Goal: Task Accomplishment & Management: Manage account settings

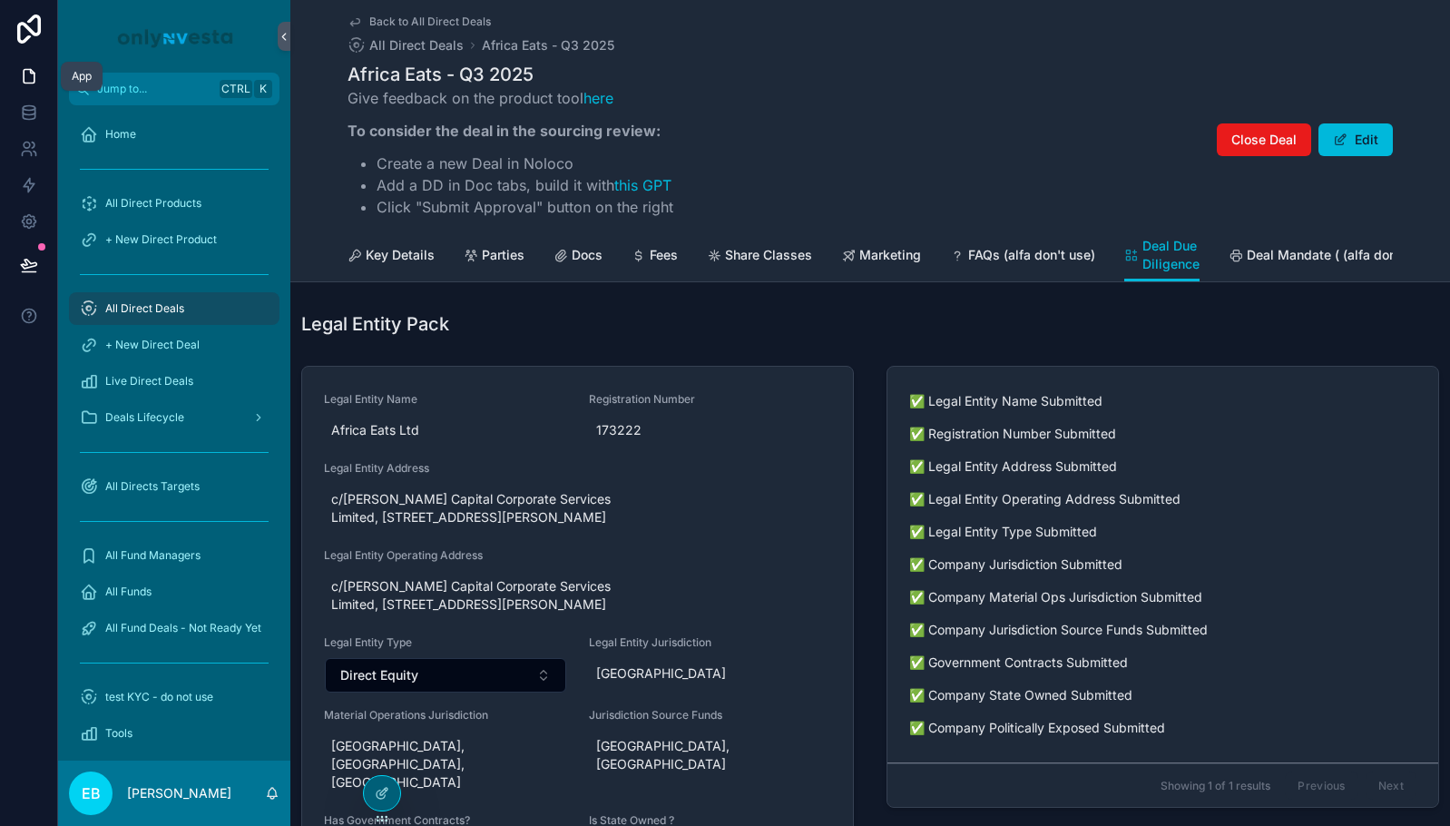
click at [33, 76] on icon at bounding box center [29, 76] width 18 height 18
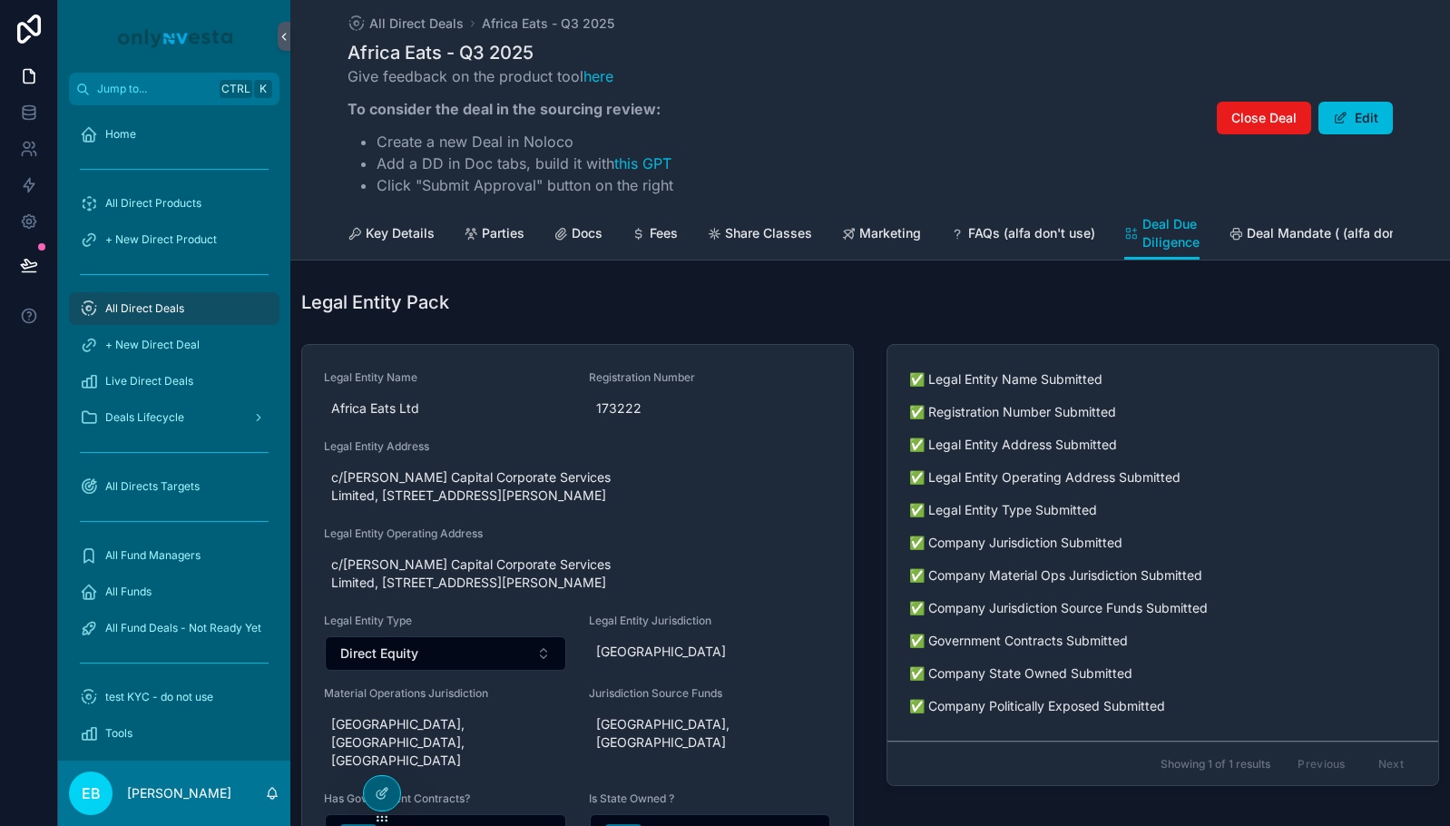
click at [192, 311] on div "All Direct Deals" at bounding box center [174, 308] width 189 height 29
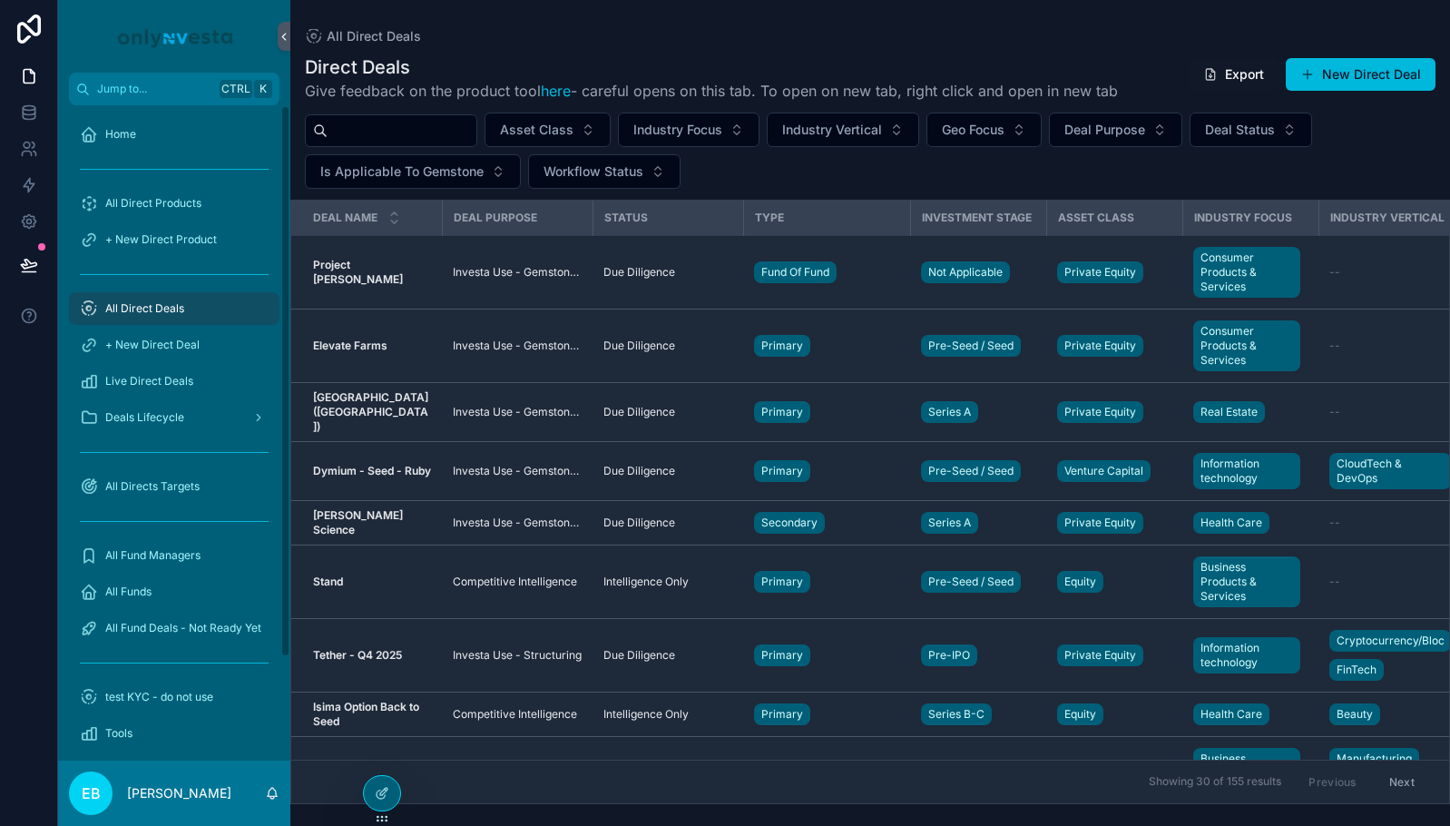
click at [171, 301] on span "All Direct Deals" at bounding box center [144, 308] width 79 height 15
click at [31, 34] on icon at bounding box center [29, 29] width 36 height 29
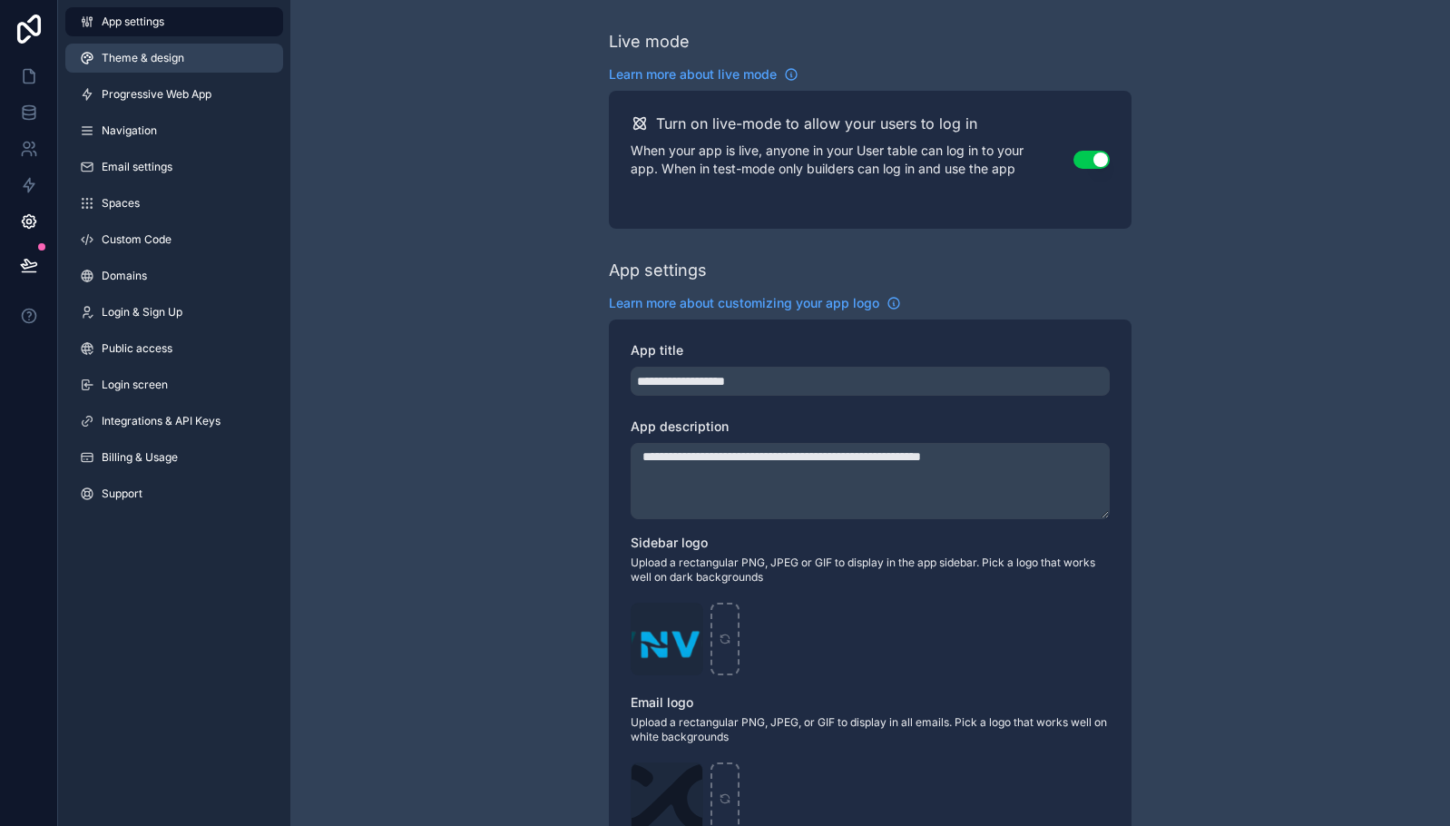
click at [162, 67] on link "Theme & design" at bounding box center [174, 58] width 218 height 29
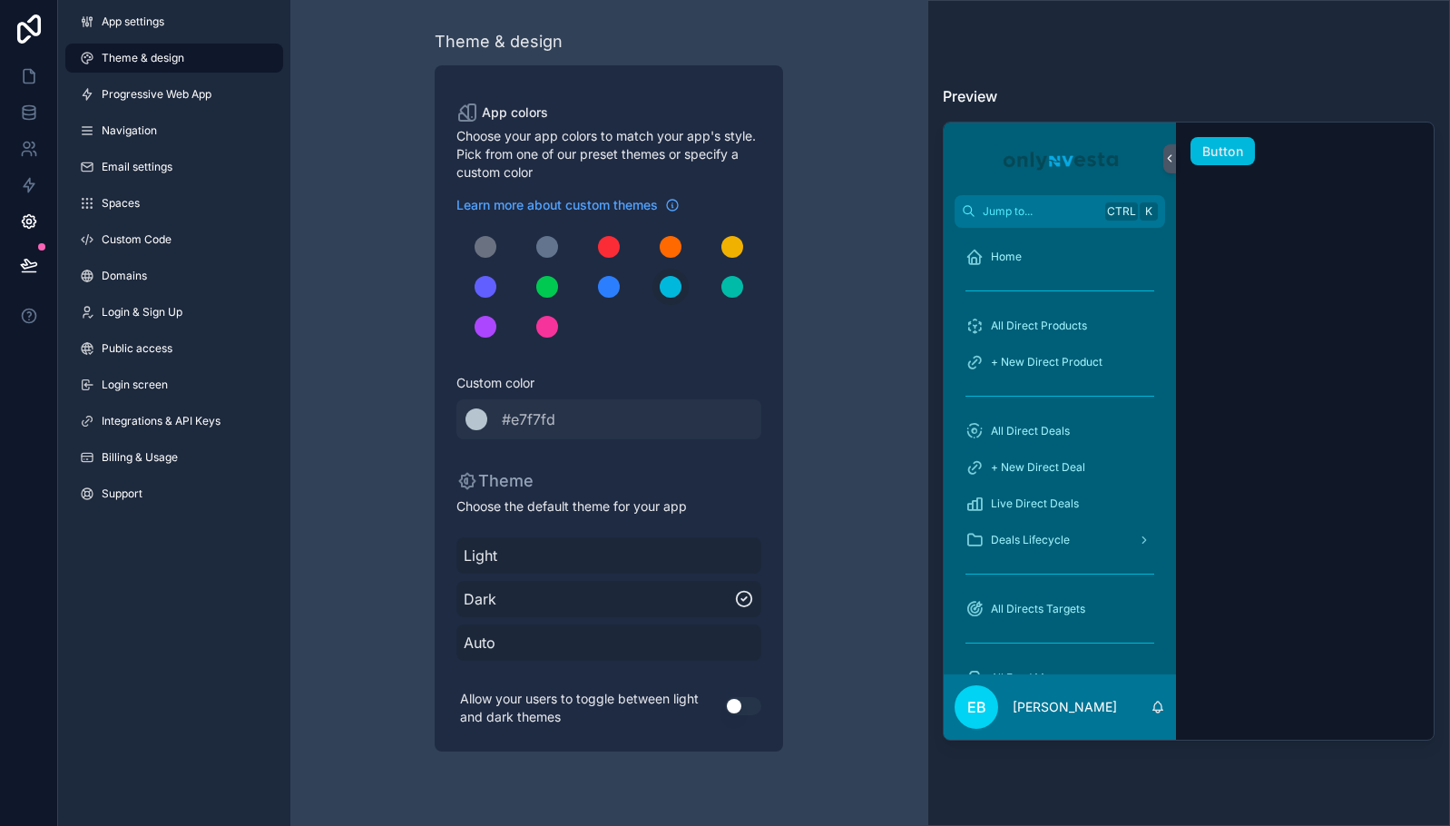
click at [569, 560] on span "Light" at bounding box center [609, 555] width 290 height 22
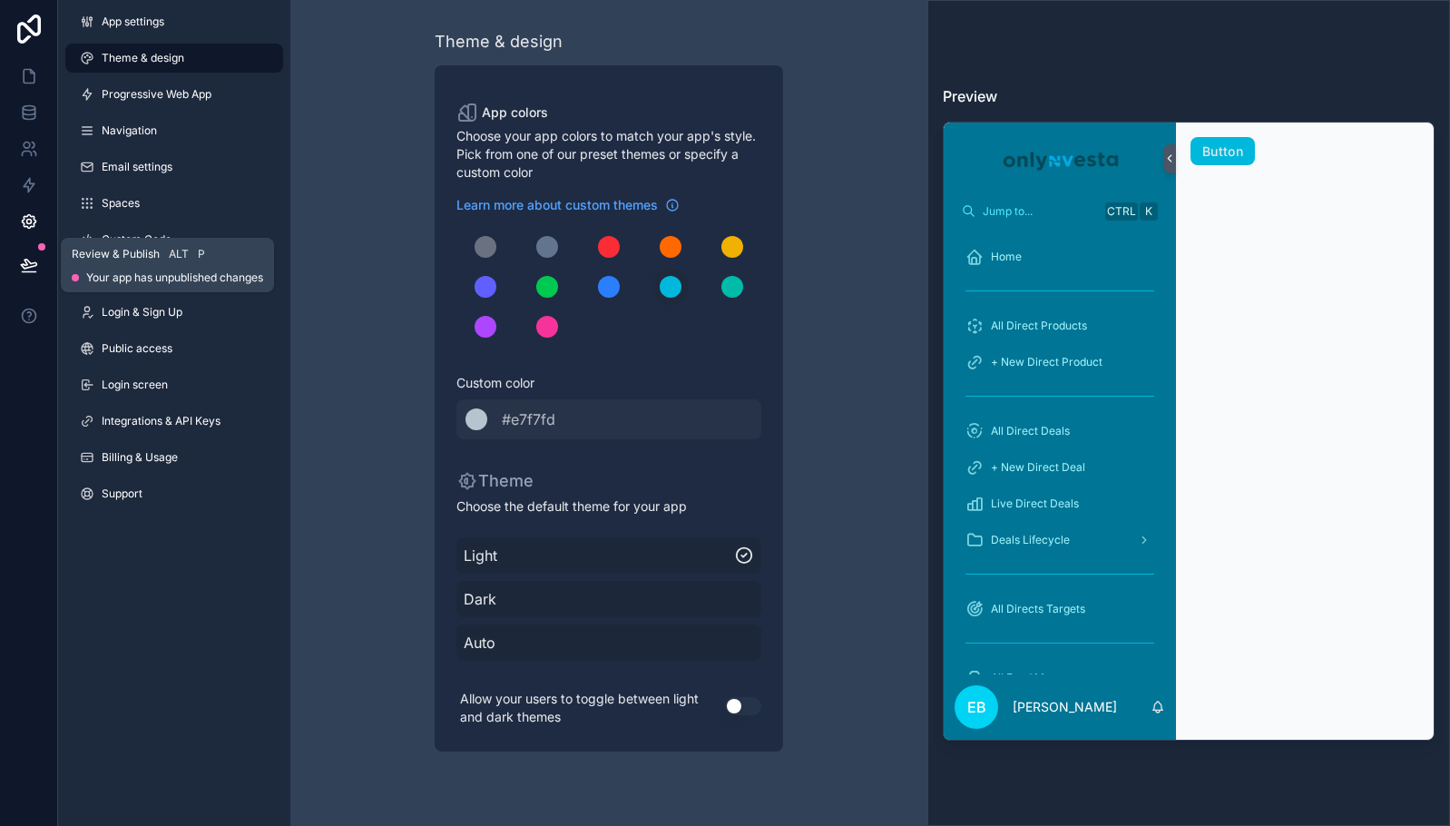
click at [25, 253] on button at bounding box center [29, 265] width 40 height 51
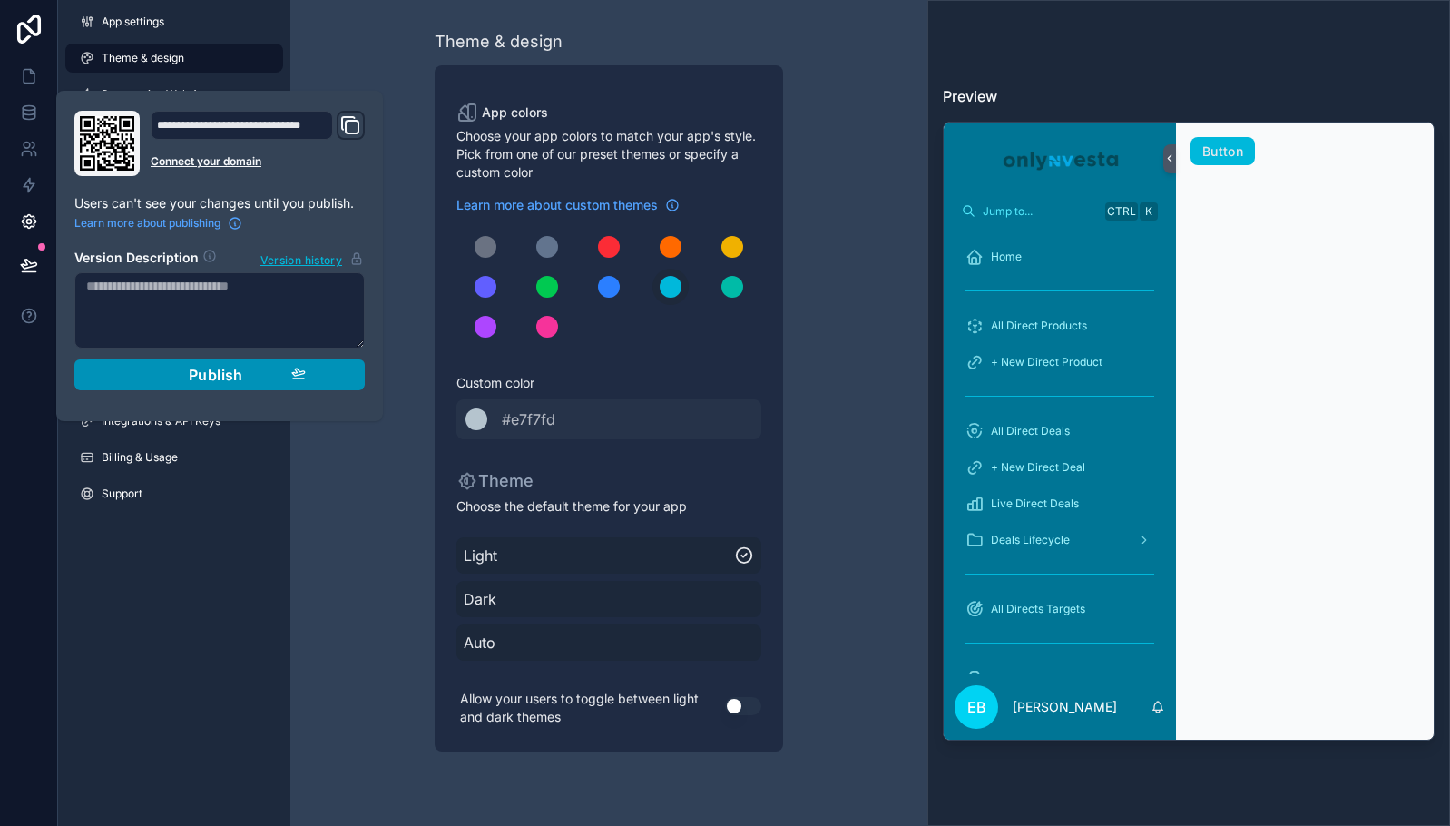
click at [181, 381] on div "Publish" at bounding box center [219, 375] width 172 height 18
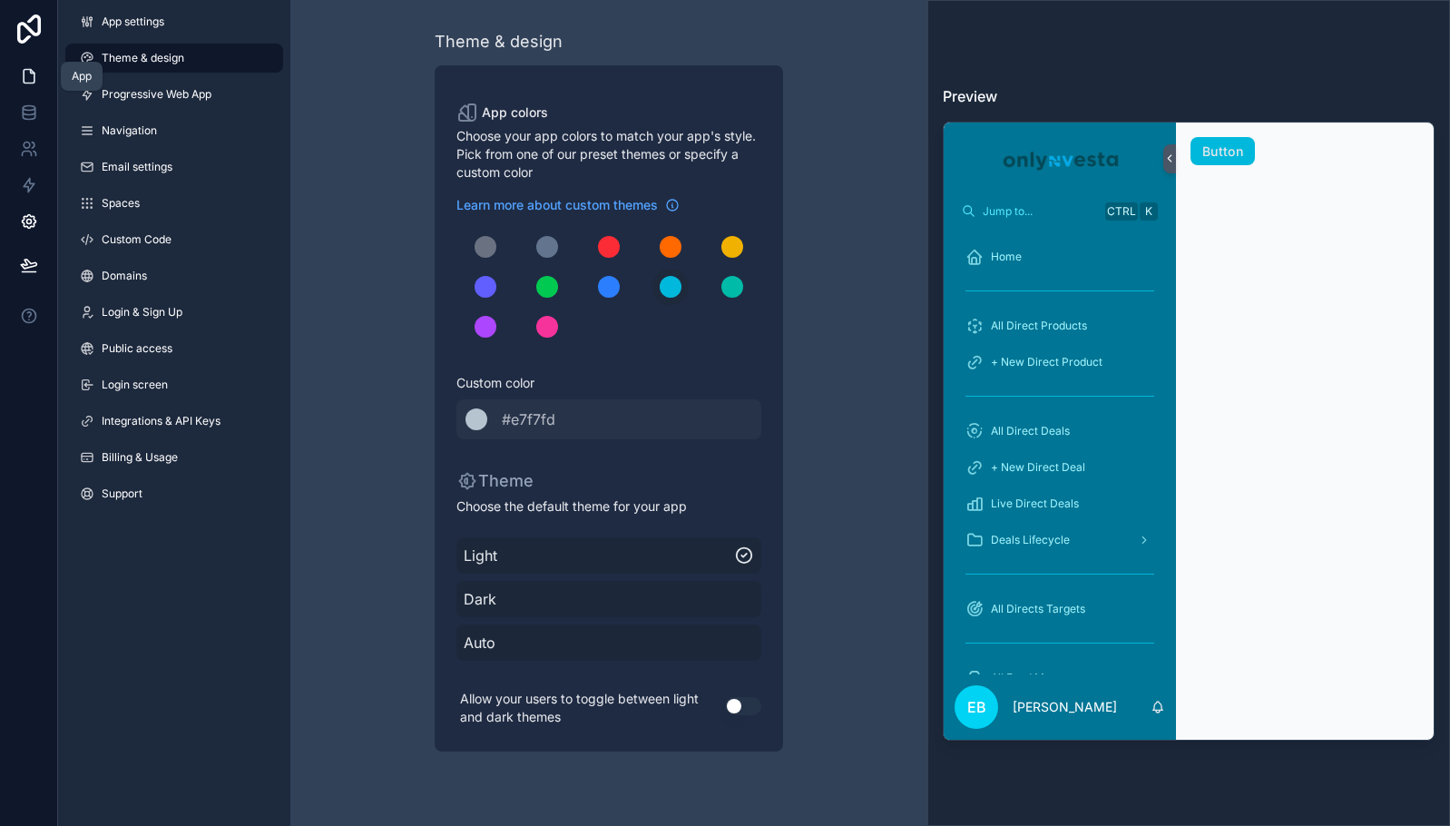
click at [26, 64] on link at bounding box center [28, 76] width 57 height 36
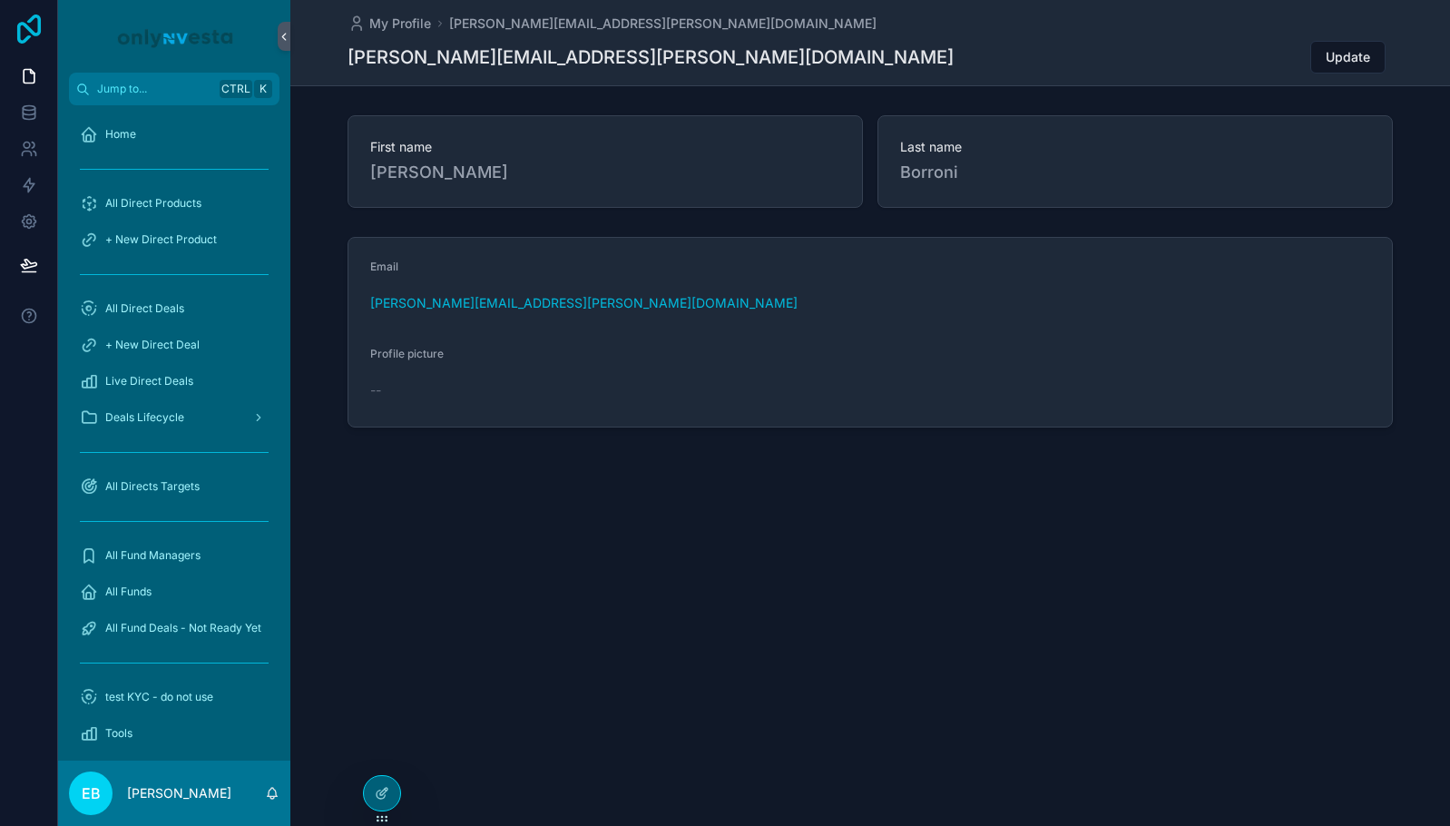
click at [14, 24] on icon at bounding box center [29, 29] width 36 height 29
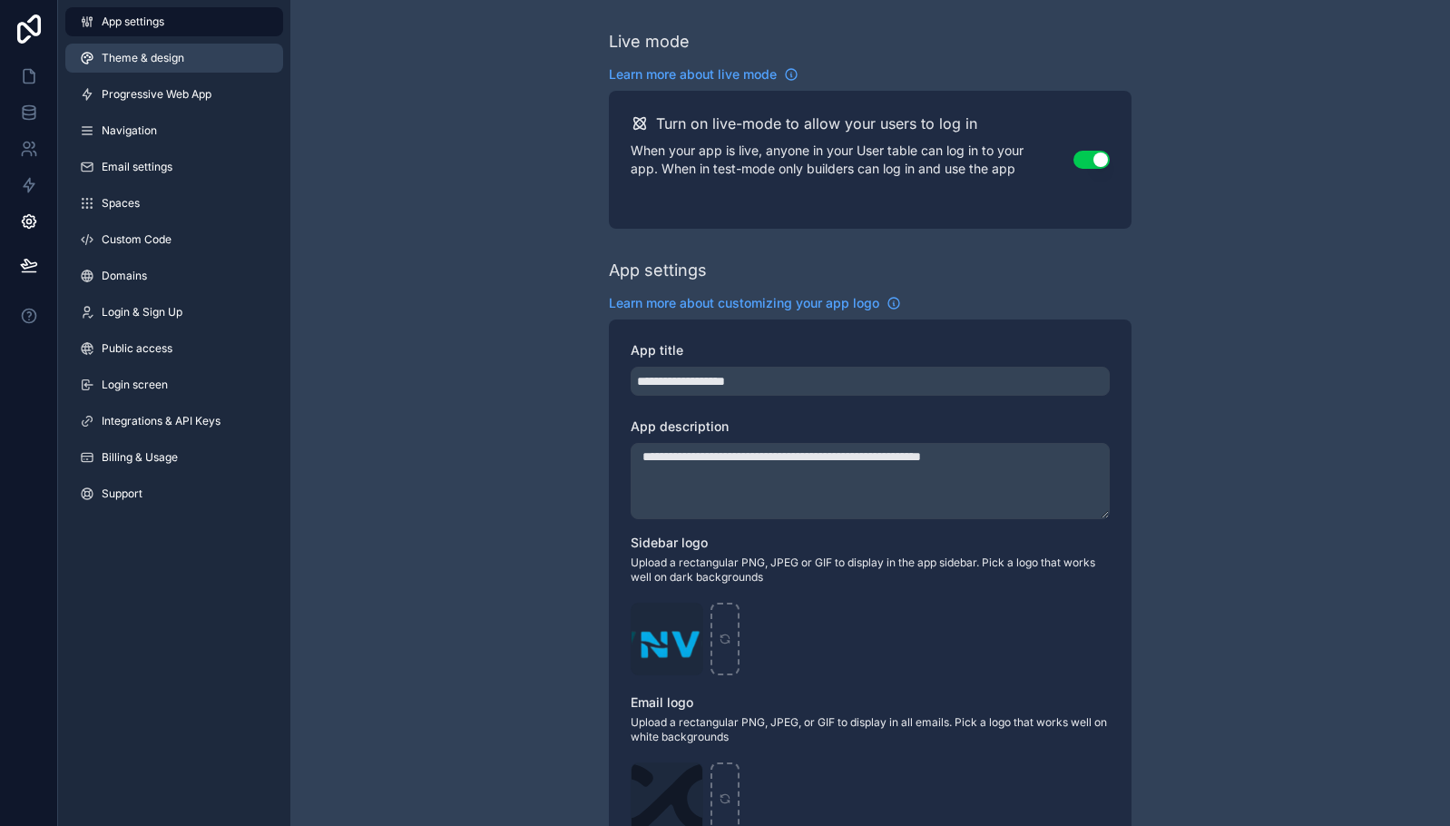
click at [125, 64] on span "Theme & design" at bounding box center [143, 58] width 83 height 15
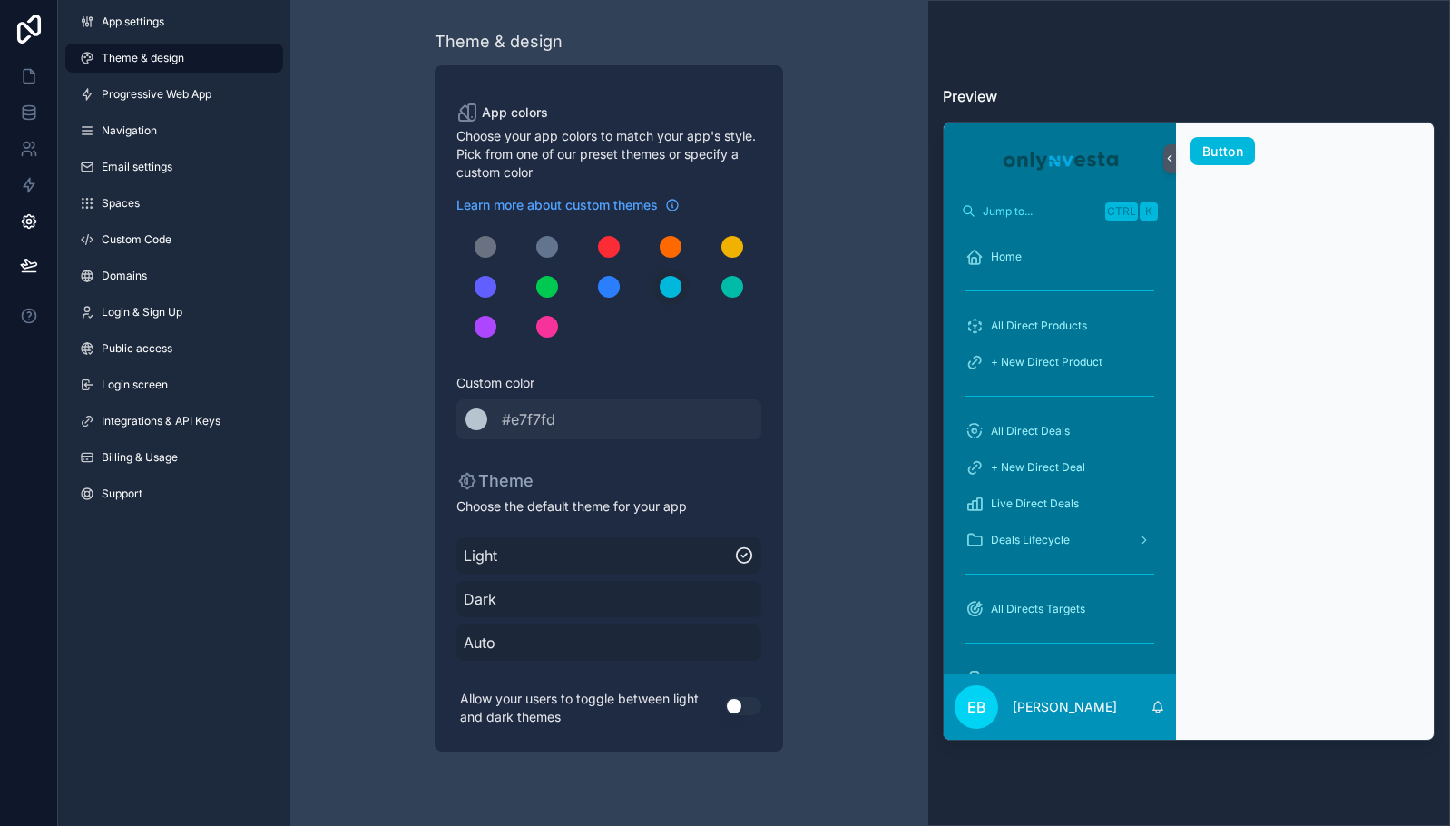
click at [740, 709] on button "Use setting" at bounding box center [743, 706] width 36 height 18
click at [24, 68] on icon at bounding box center [29, 76] width 18 height 18
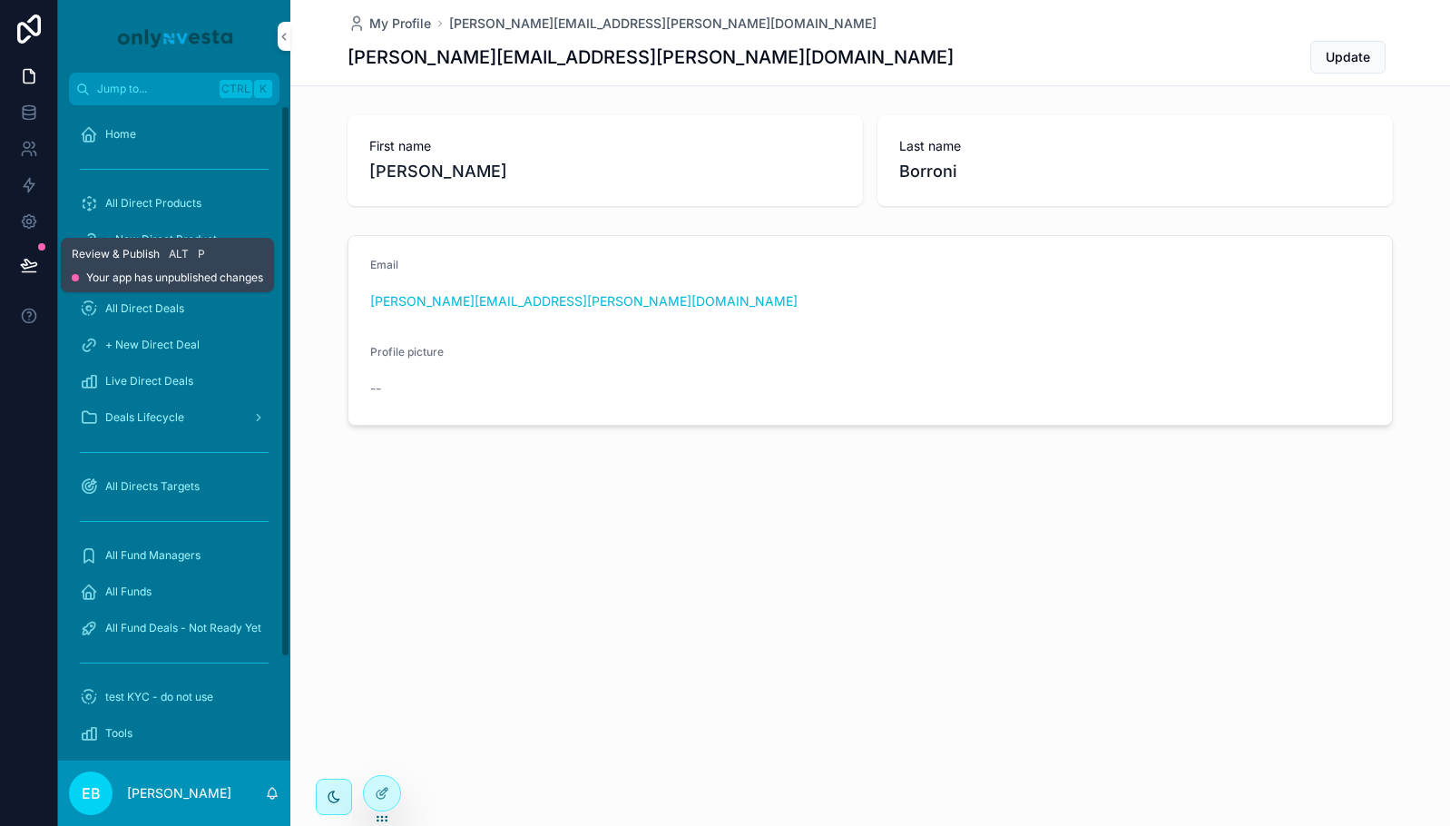
click at [25, 270] on icon at bounding box center [29, 265] width 18 height 18
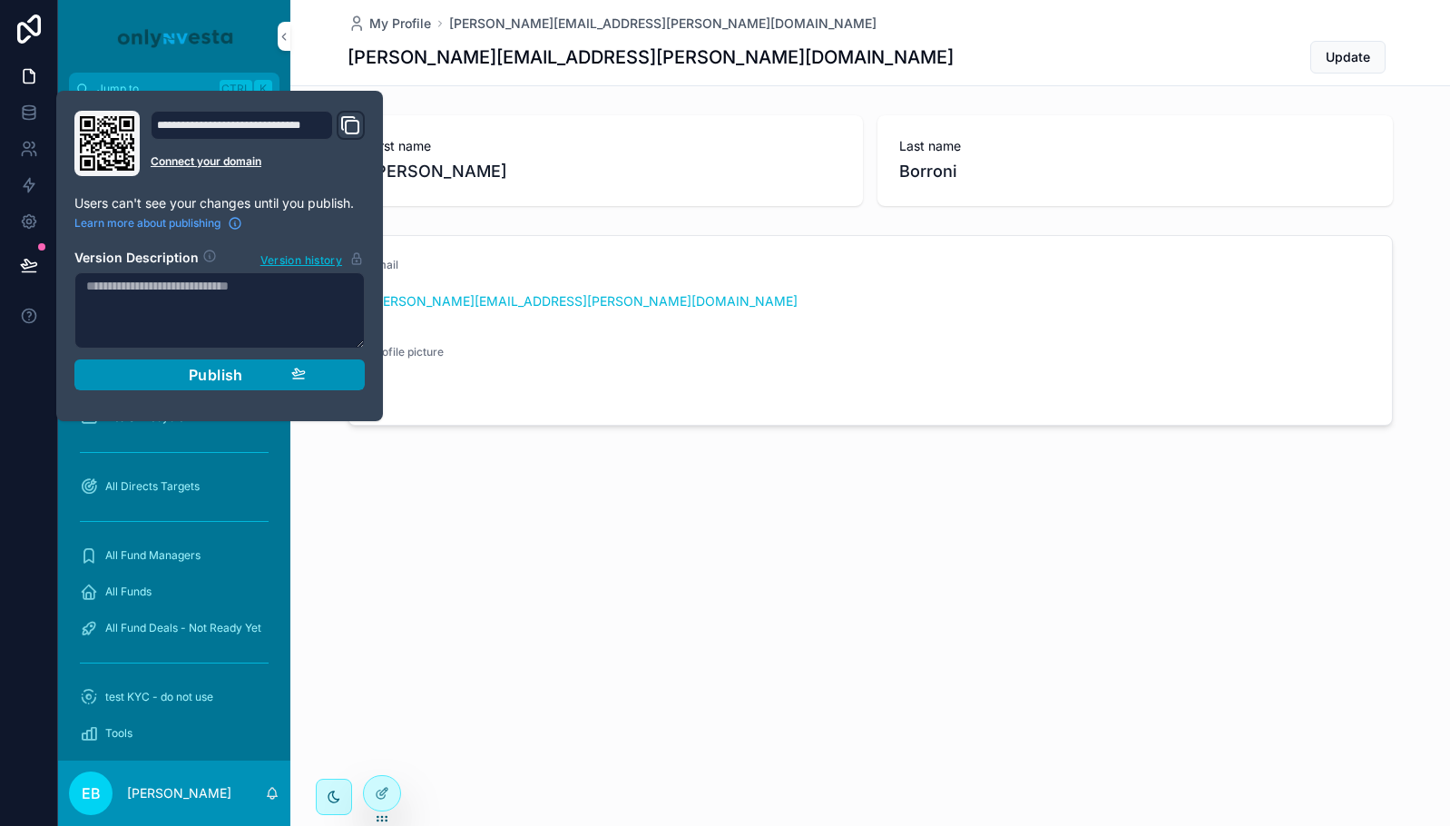
click at [157, 375] on div "Publish" at bounding box center [219, 375] width 172 height 18
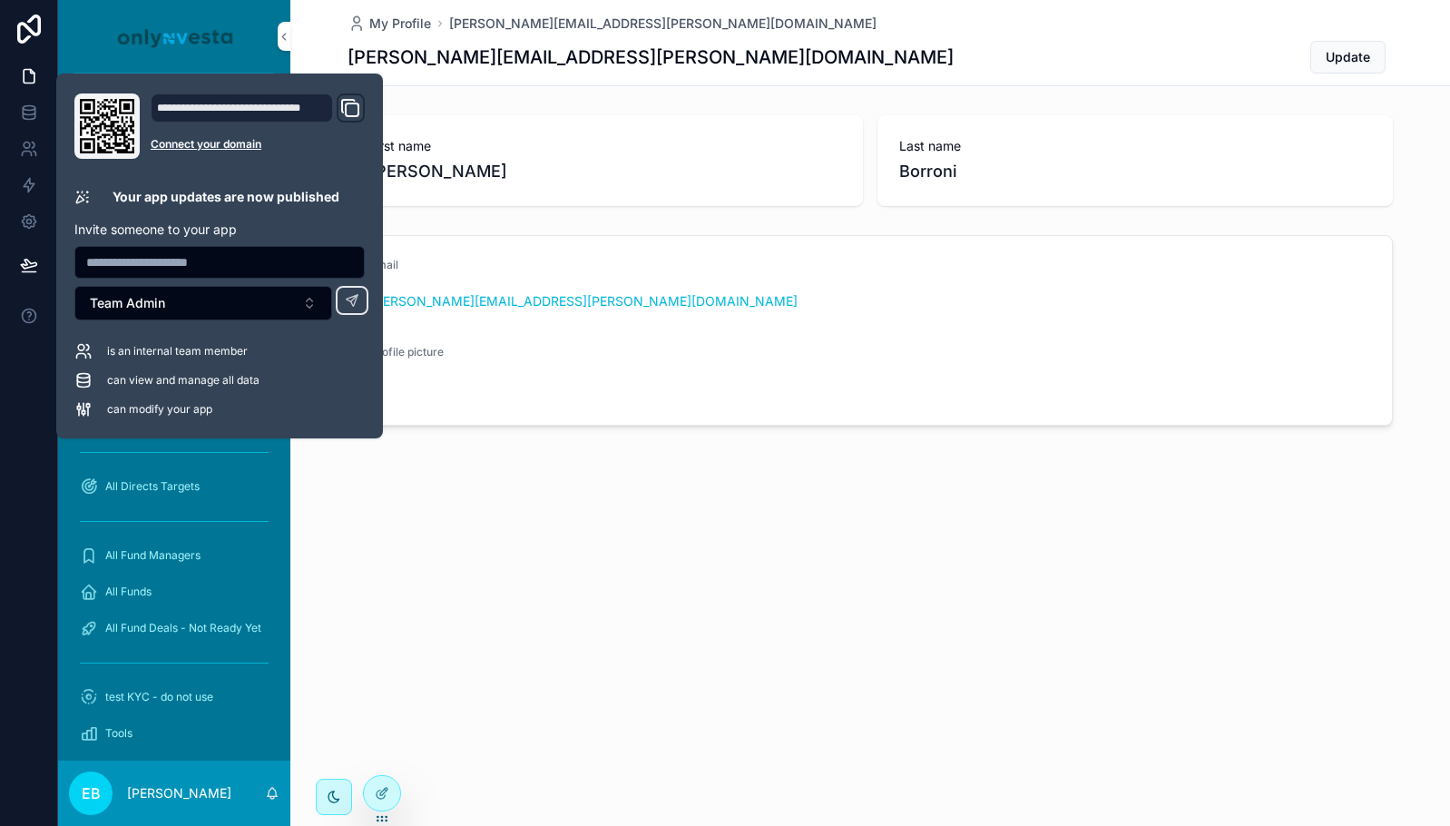
click at [723, 654] on div "My Profile emanuele.borroni@investasolutions.com emanuele.borroni@investasoluti…" at bounding box center [869, 413] width 1159 height 826
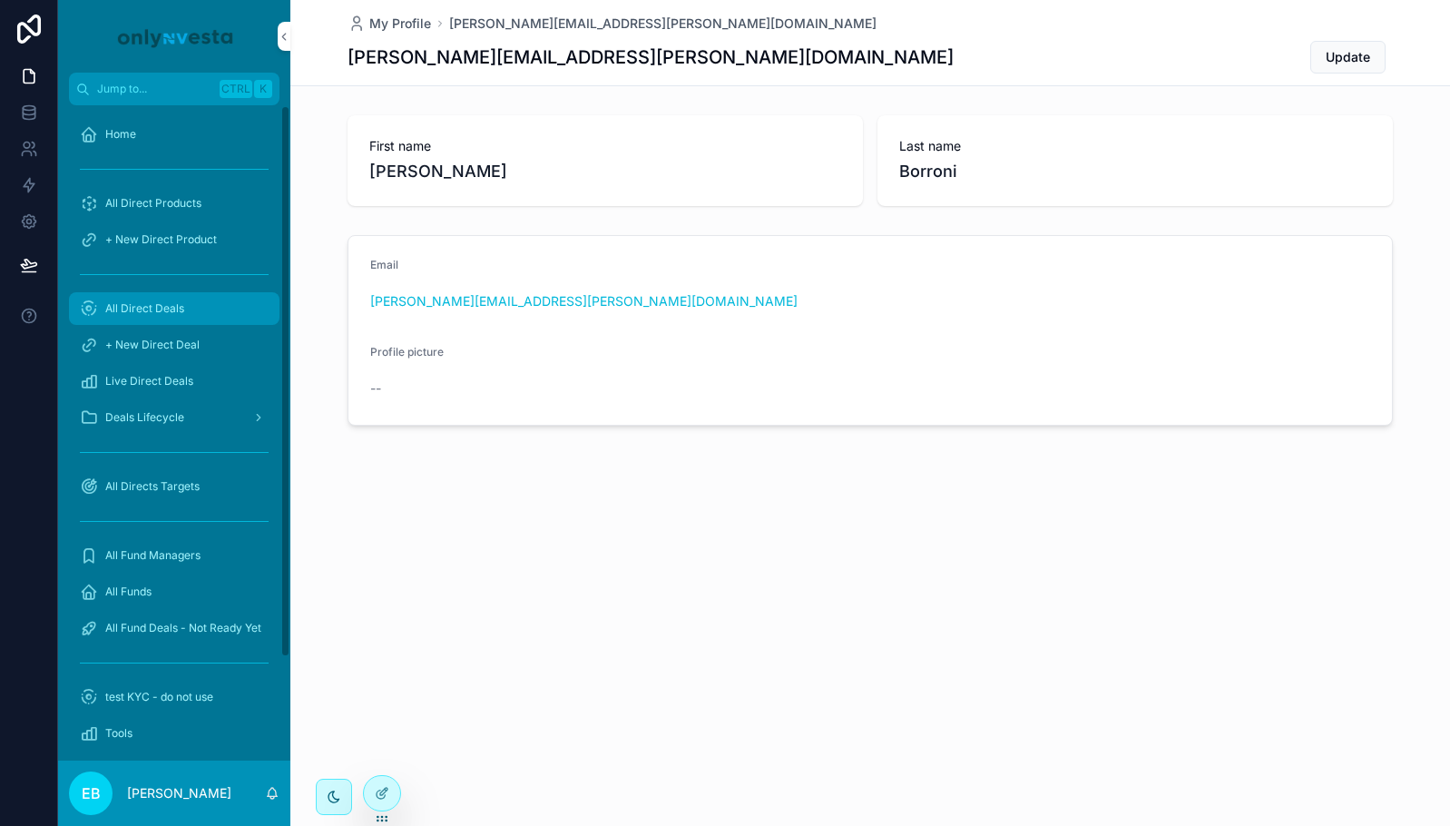
click at [171, 308] on span "All Direct Deals" at bounding box center [144, 308] width 79 height 15
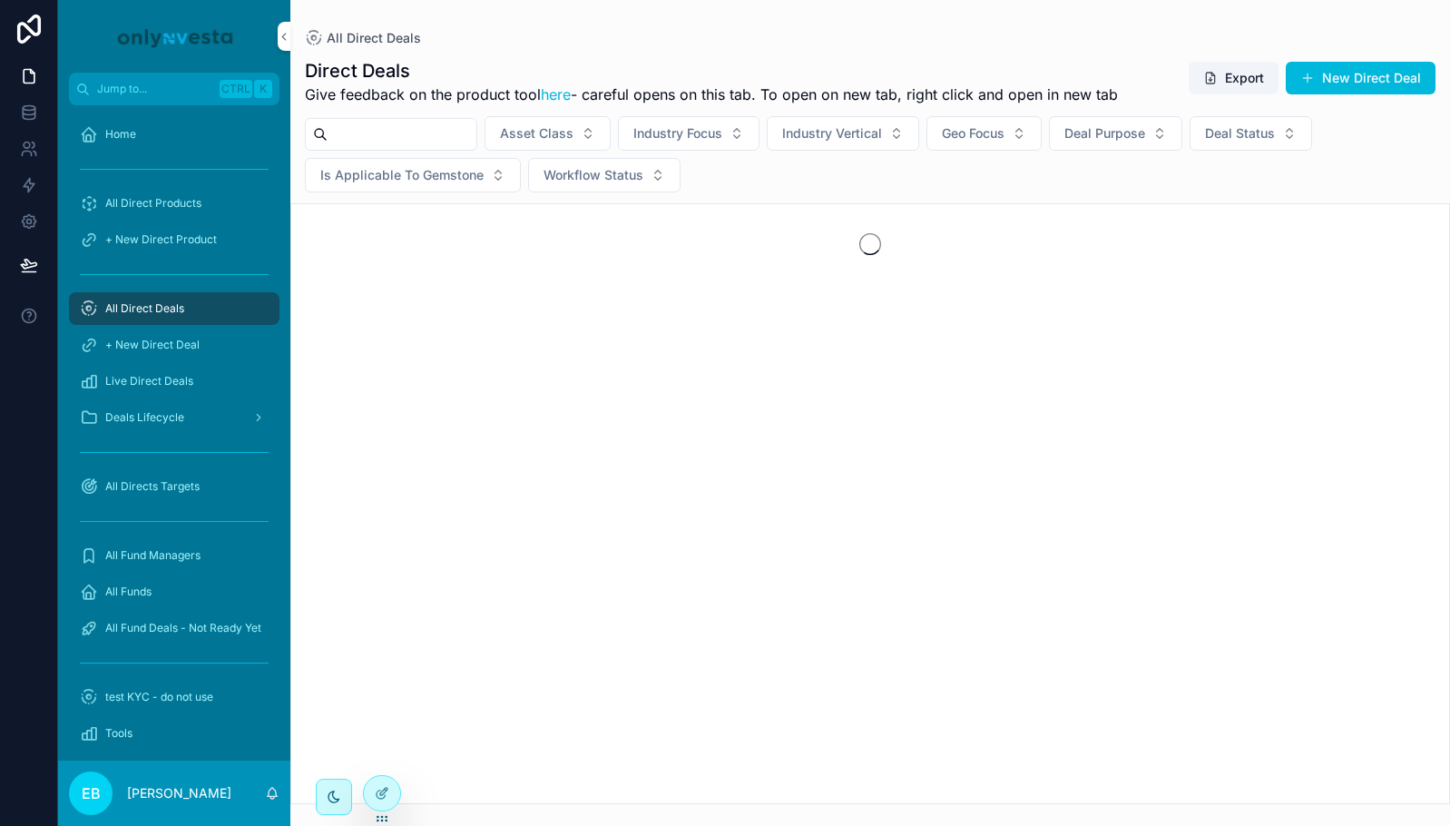
click at [385, 139] on input "scrollable content" at bounding box center [402, 134] width 149 height 25
type input "**********"
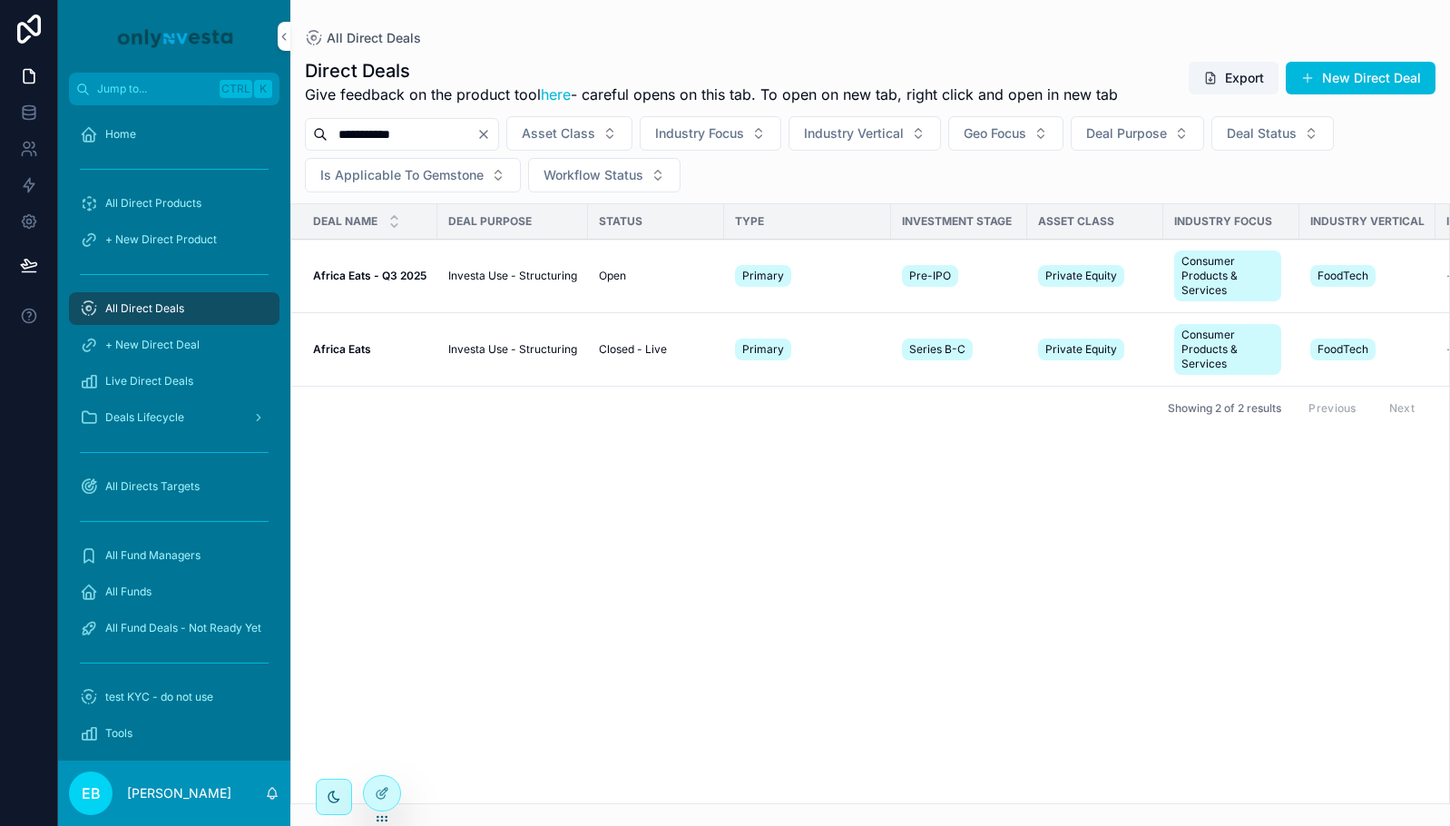
click at [391, 276] on strong "Africa Eats - Q3 2025" at bounding box center [369, 276] width 113 height 14
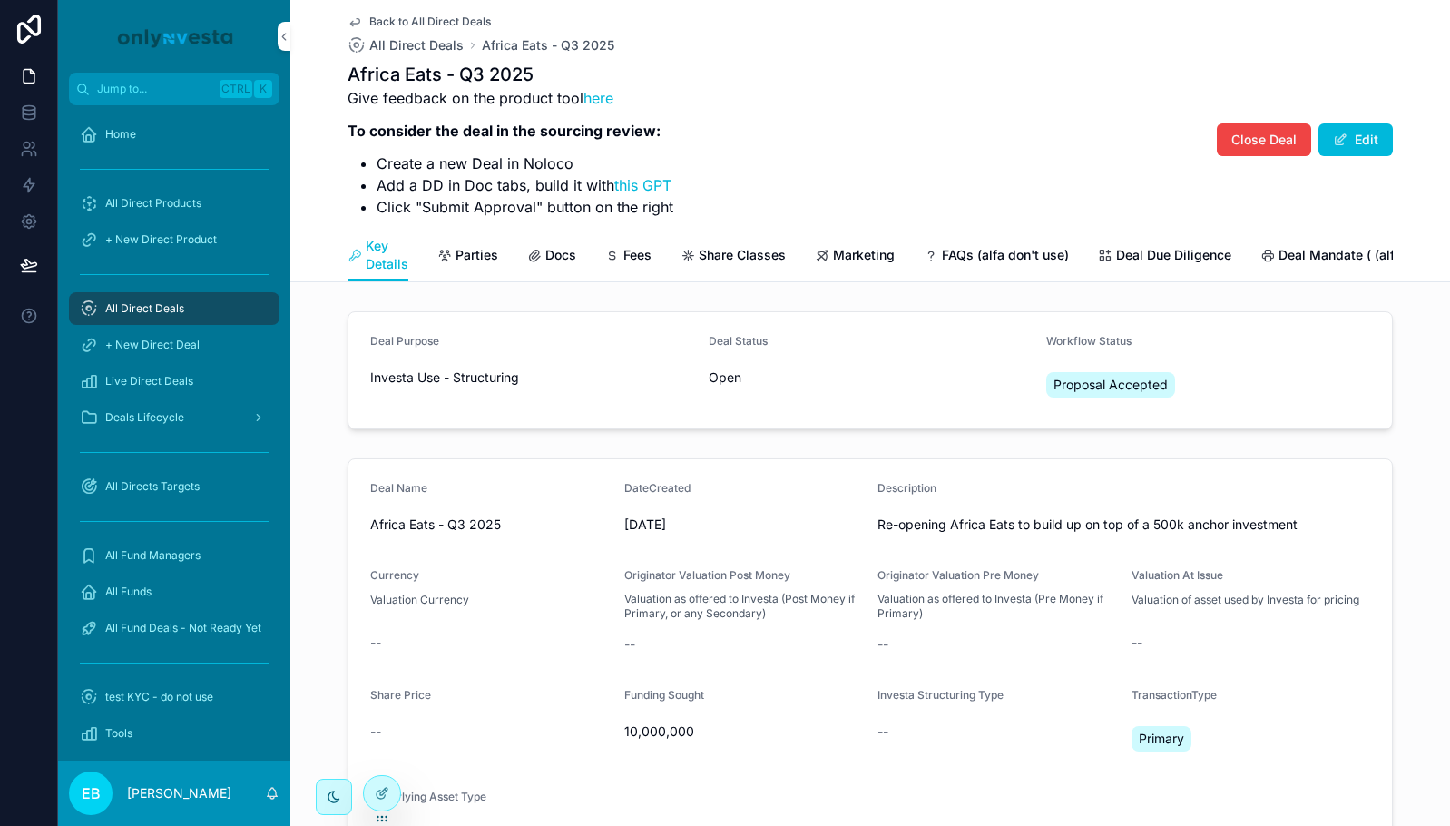
click at [1409, 494] on div "Deal Name Africa Eats - Q3 2025 DateCreated 9/14/2025 Description Re-opening Af…" at bounding box center [869, 737] width 1159 height 573
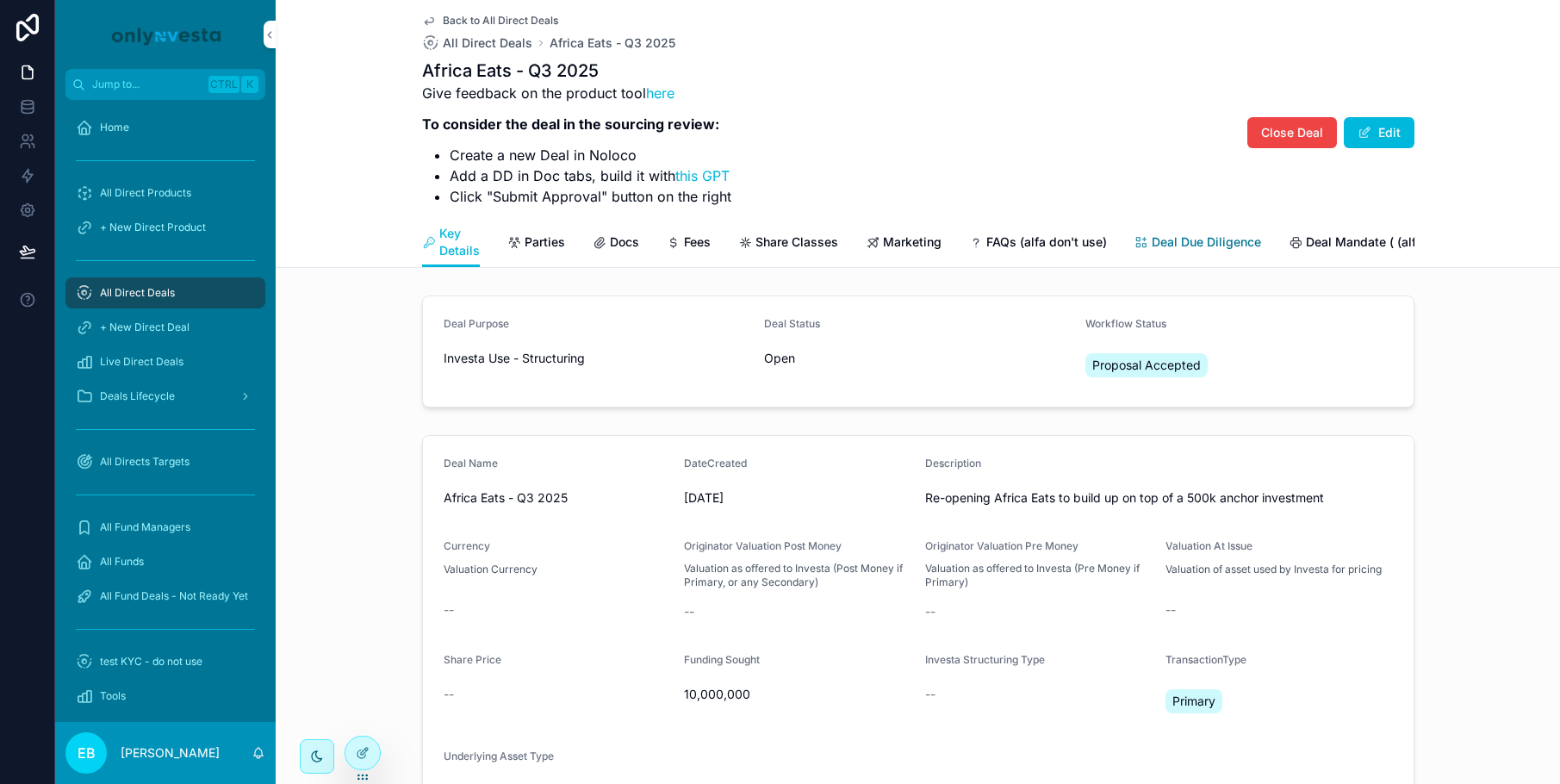
click at [1214, 233] on link "Deal Due Diligence" at bounding box center [1197, 244] width 126 height 34
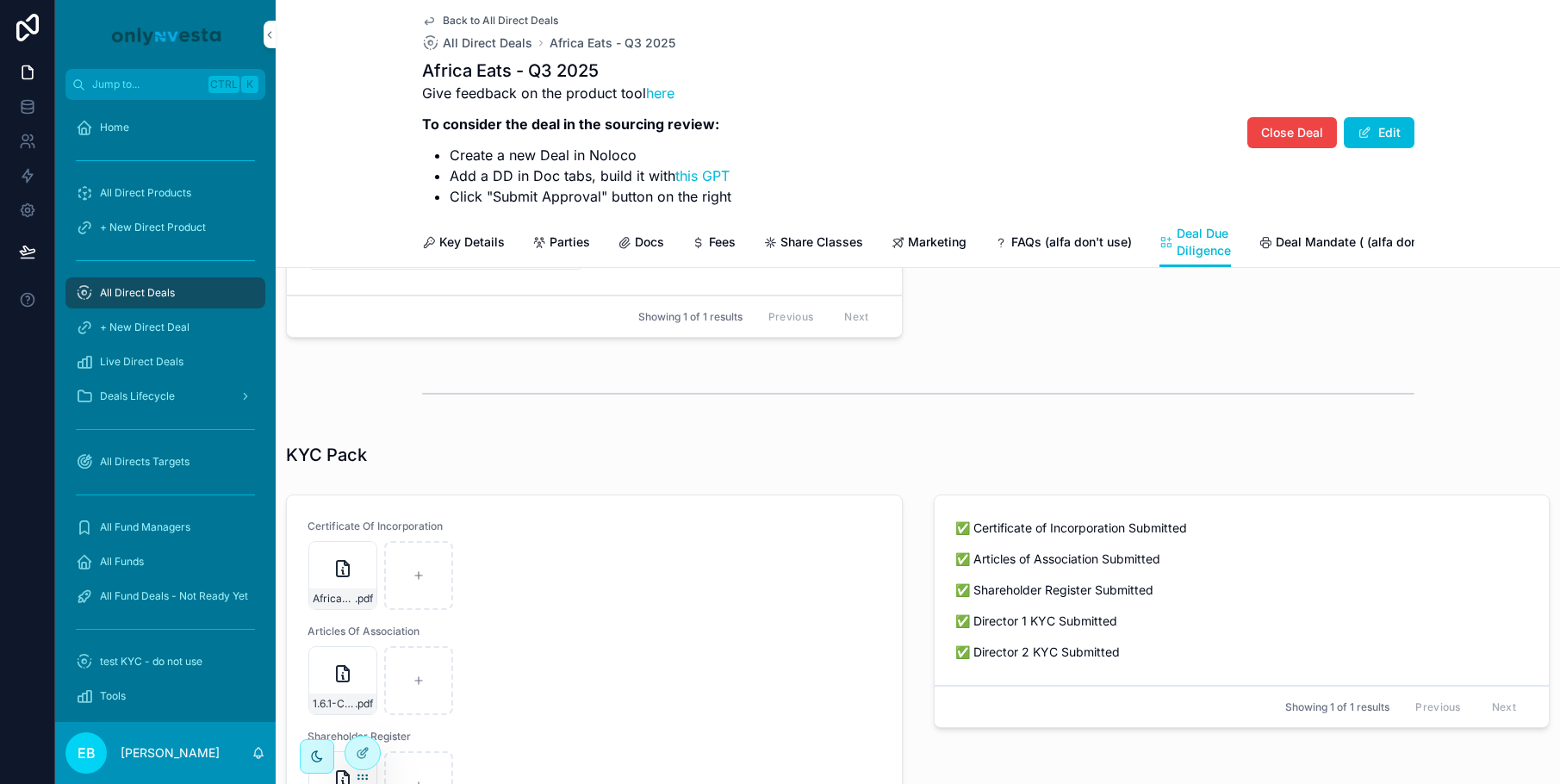
scroll to position [689, 0]
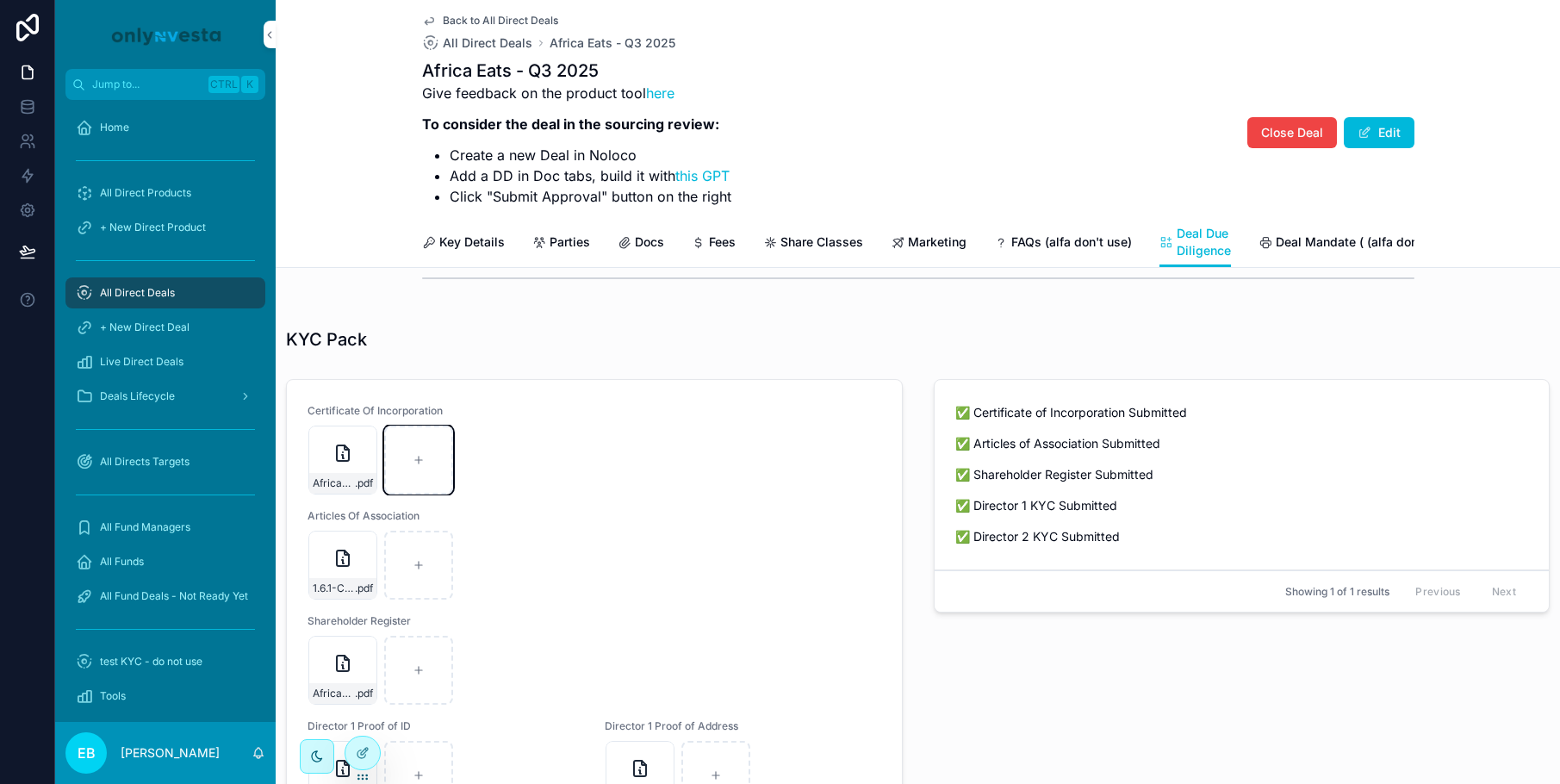
click at [420, 466] on icon "scrollable content" at bounding box center [419, 459] width 12 height 12
click at [350, 673] on icon "scrollable content" at bounding box center [343, 663] width 21 height 21
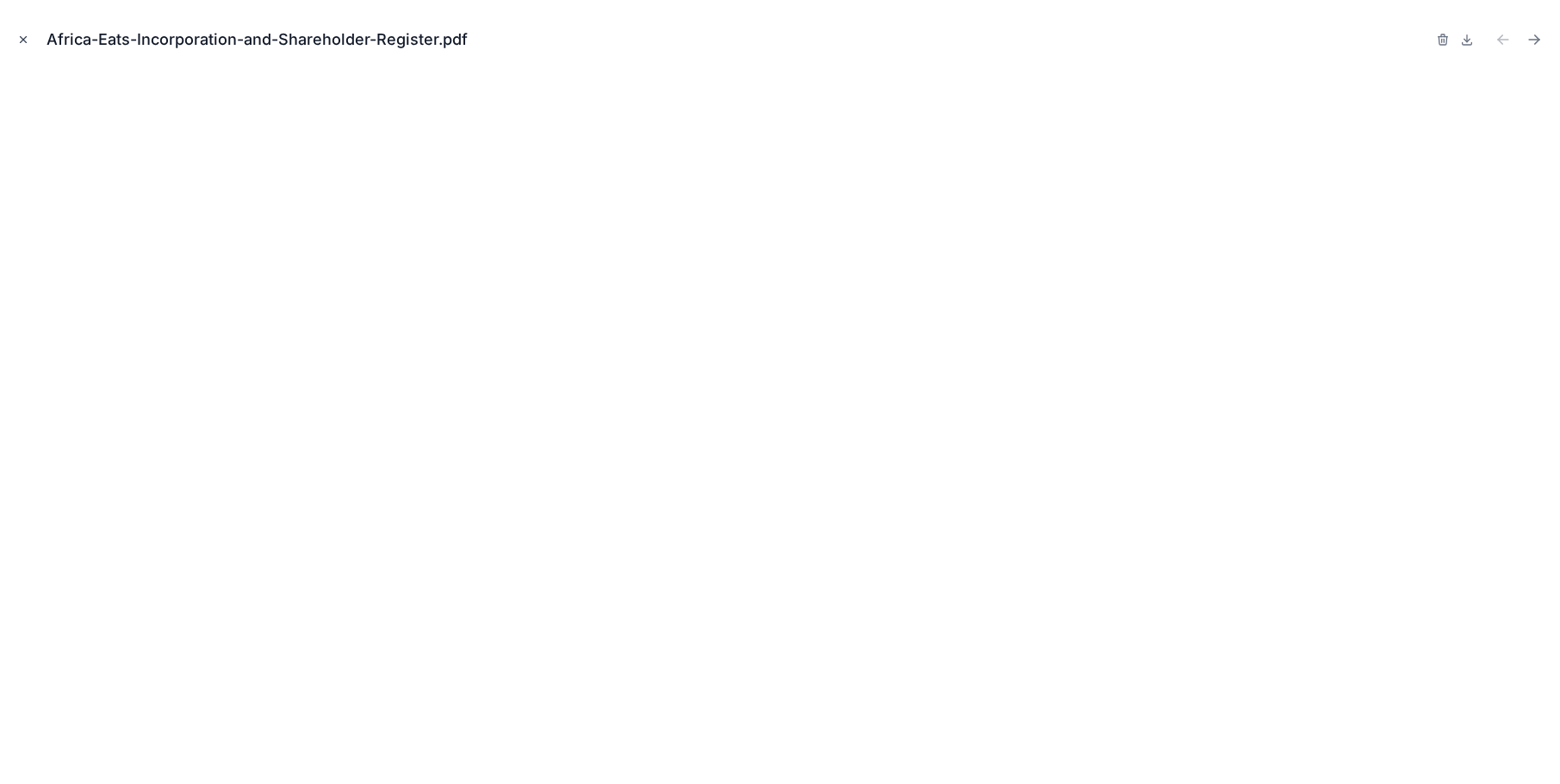
click at [21, 42] on icon "Close modal" at bounding box center [23, 39] width 12 height 12
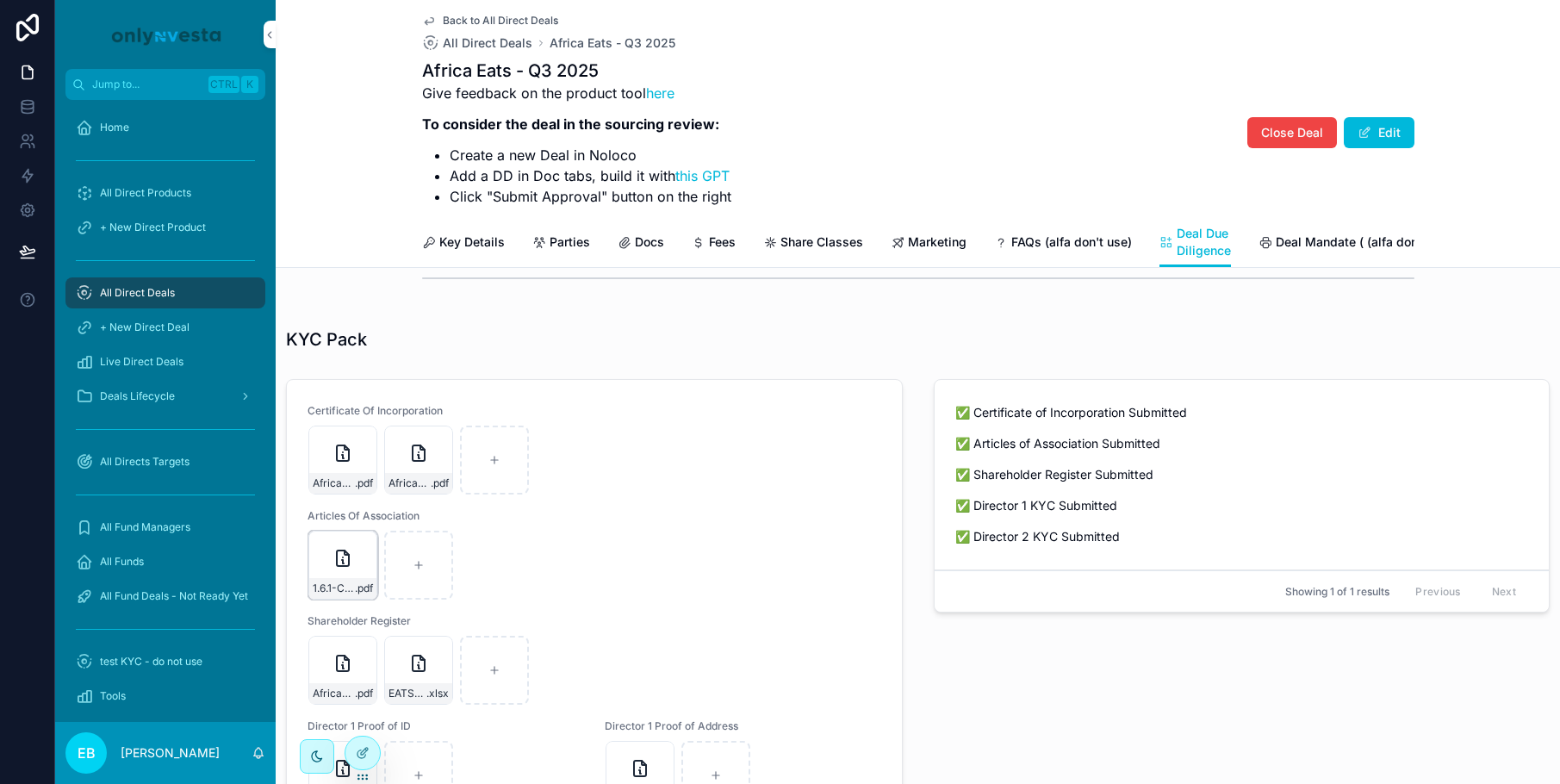
click at [331, 589] on div "1.6.1-Constitution .pdf" at bounding box center [343, 565] width 69 height 69
